Goal: Transaction & Acquisition: Purchase product/service

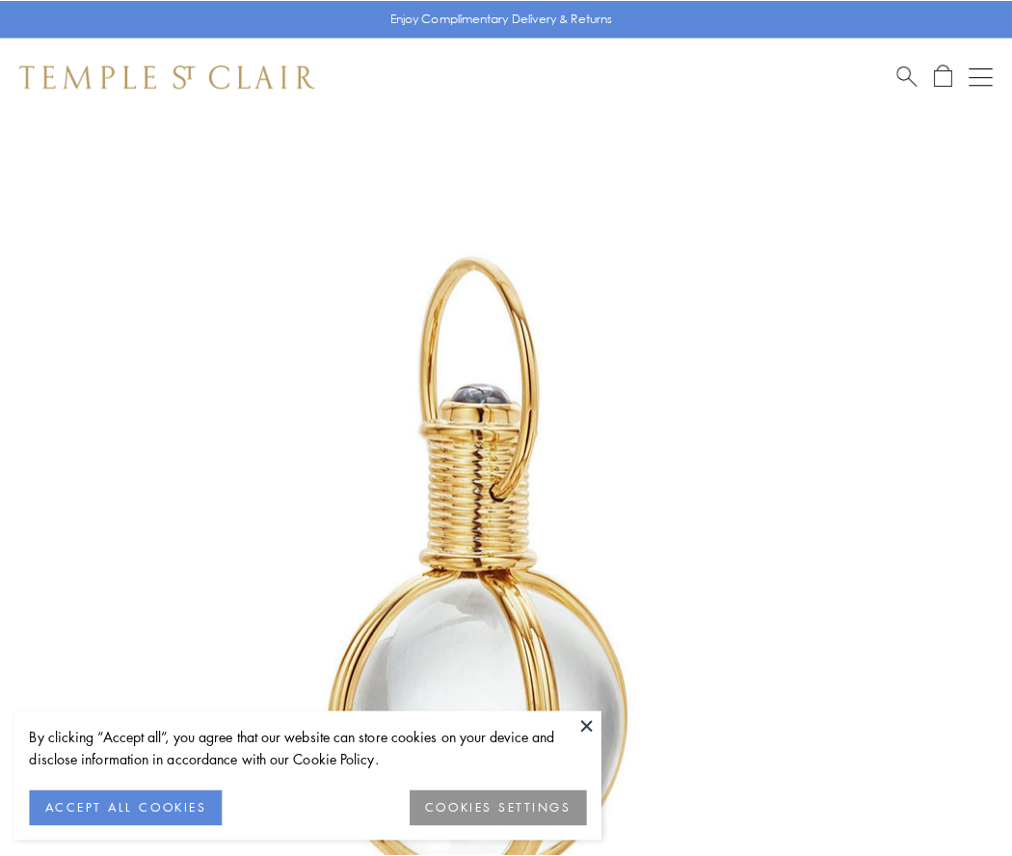
scroll to position [503, 0]
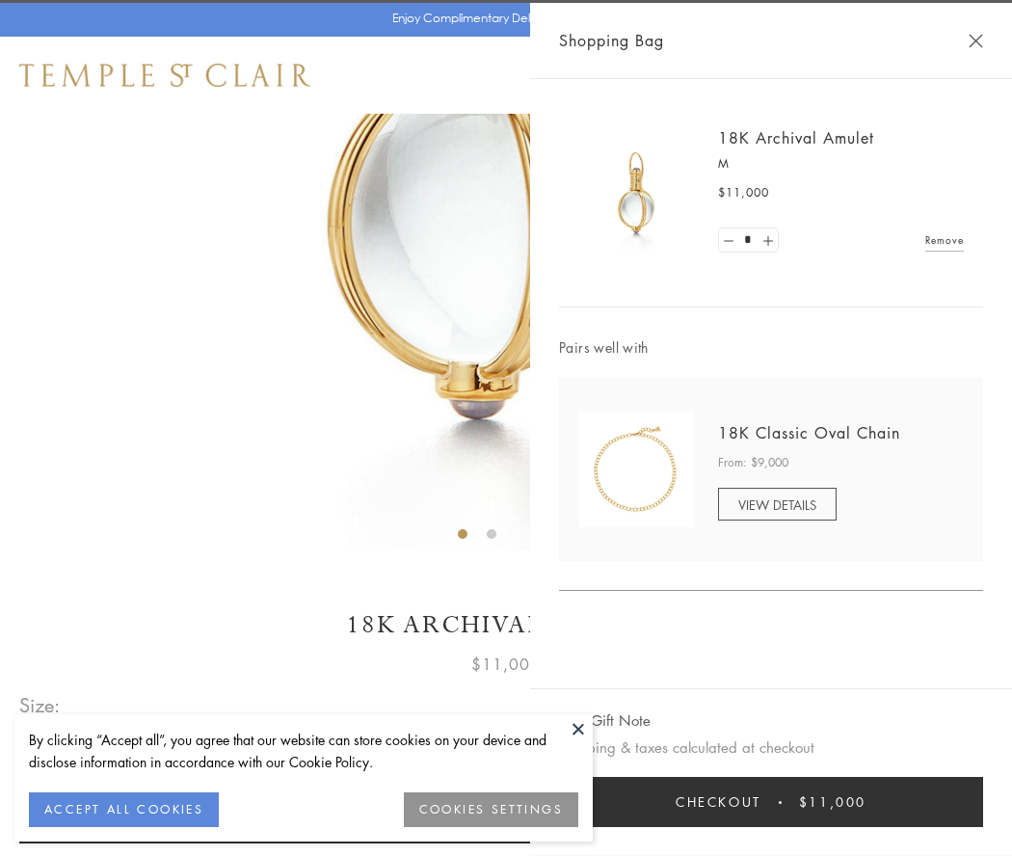
click at [771, 802] on button "Checkout $11,000" at bounding box center [771, 802] width 424 height 50
